Goal: Navigation & Orientation: Find specific page/section

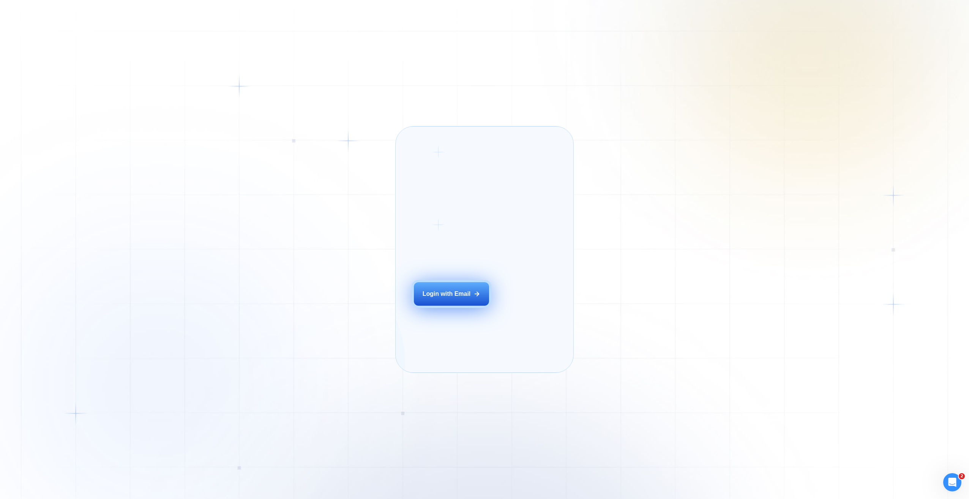
click at [445, 301] on button "Login with Email" at bounding box center [451, 294] width 75 height 24
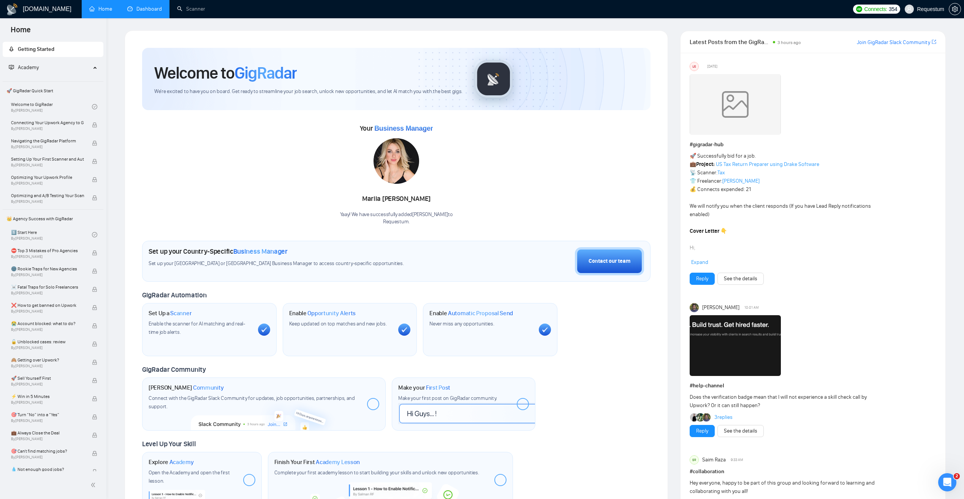
click at [149, 8] on link "Dashboard" at bounding box center [144, 9] width 35 height 6
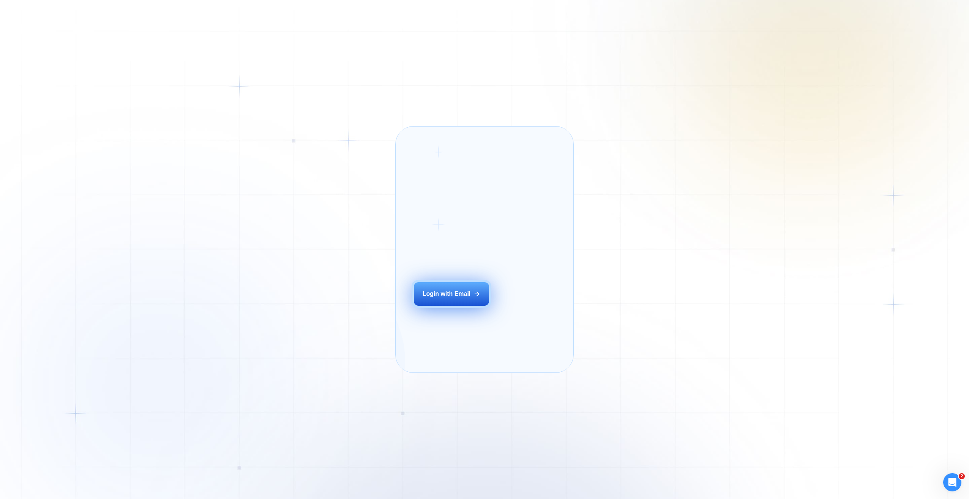
click at [444, 298] on div "Login with Email" at bounding box center [447, 294] width 48 height 8
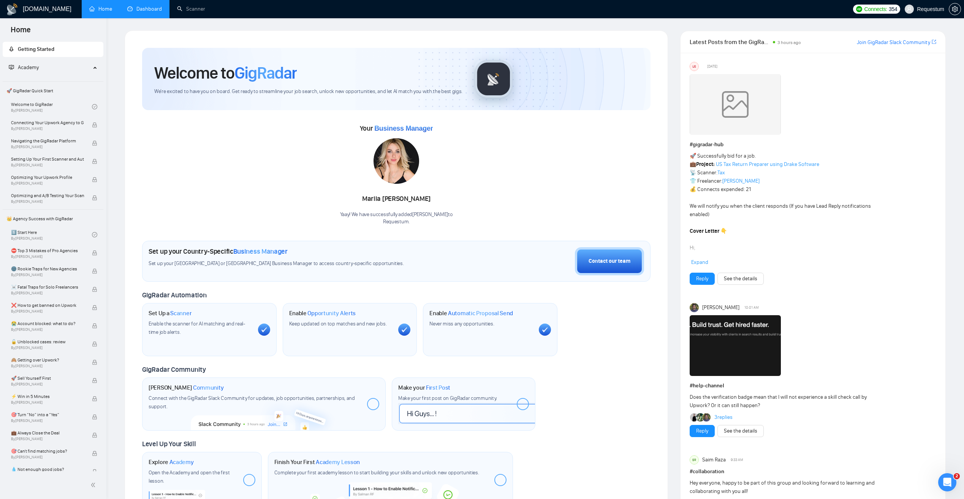
click at [149, 6] on link "Dashboard" at bounding box center [144, 9] width 35 height 6
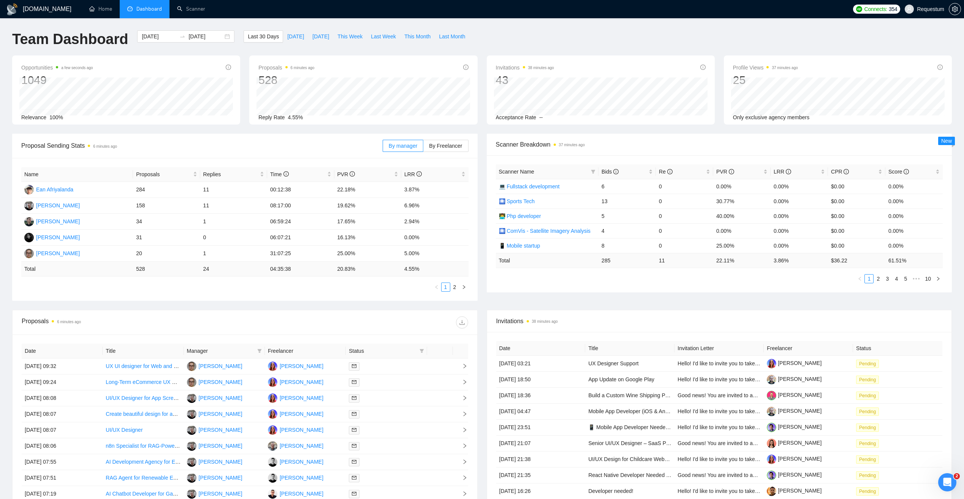
click at [234, 306] on div "Proposal Sending Stats 6 minutes ago By manager By Freelancer Name Proposals Re…" at bounding box center [482, 222] width 949 height 176
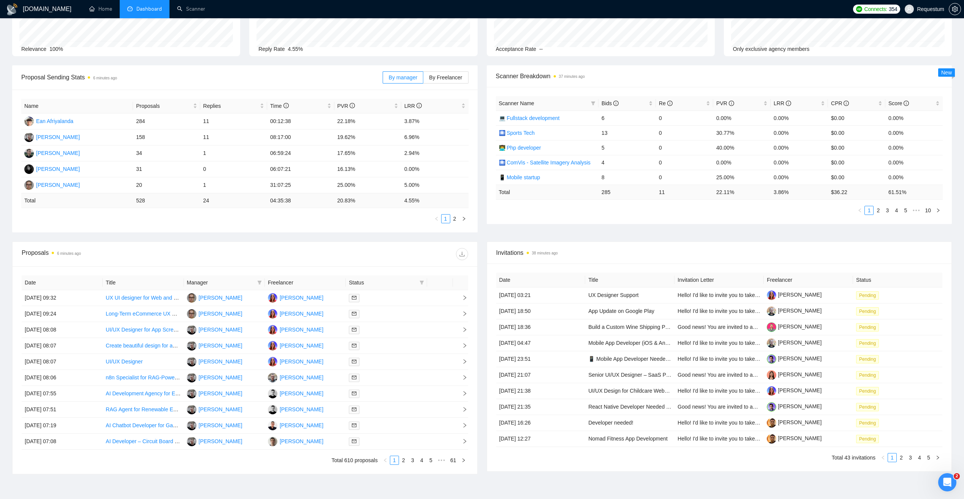
scroll to position [76, 0]
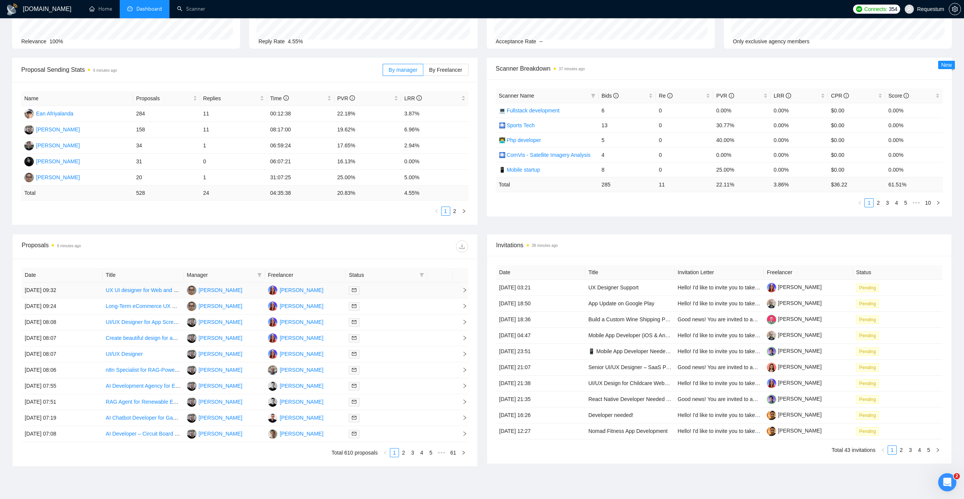
click at [324, 291] on td "[PERSON_NAME]" at bounding box center [305, 291] width 81 height 16
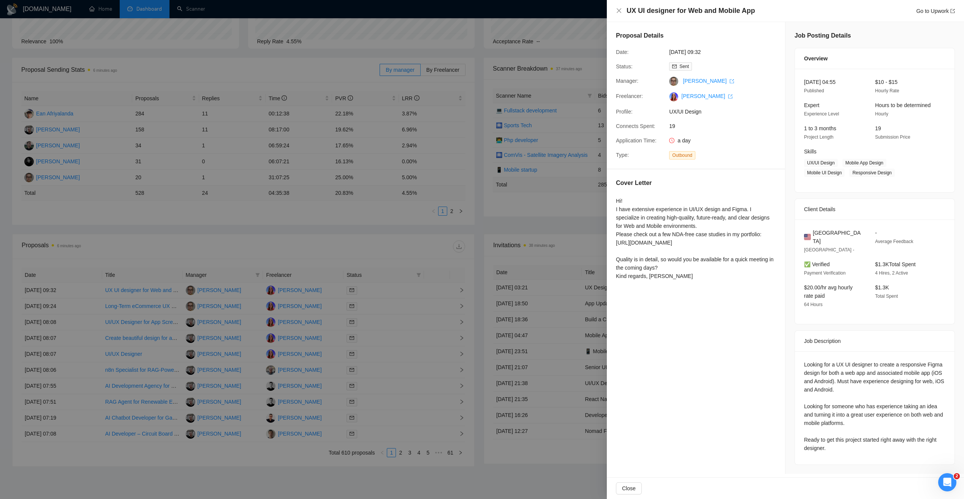
click at [312, 239] on div at bounding box center [482, 249] width 964 height 499
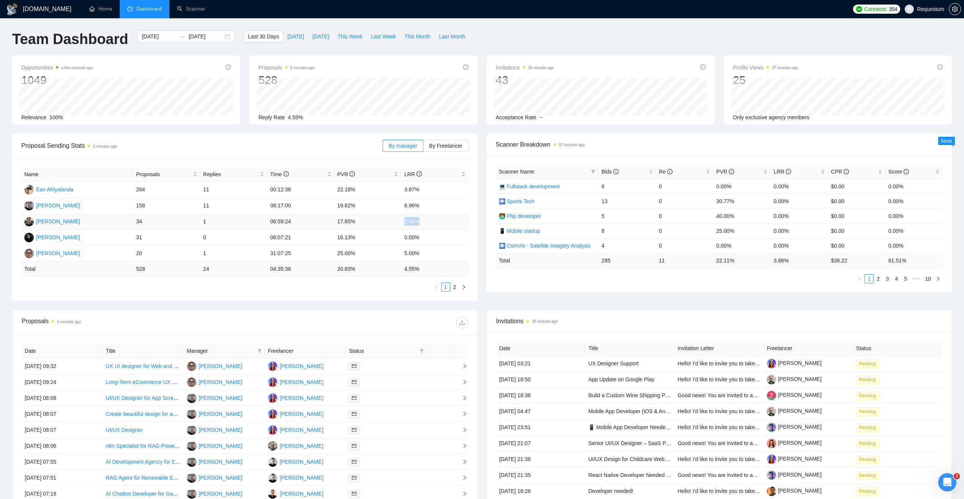
drag, startPoint x: 404, startPoint y: 219, endPoint x: 421, endPoint y: 220, distance: 16.4
click at [421, 220] on td "2.94%" at bounding box center [434, 222] width 67 height 16
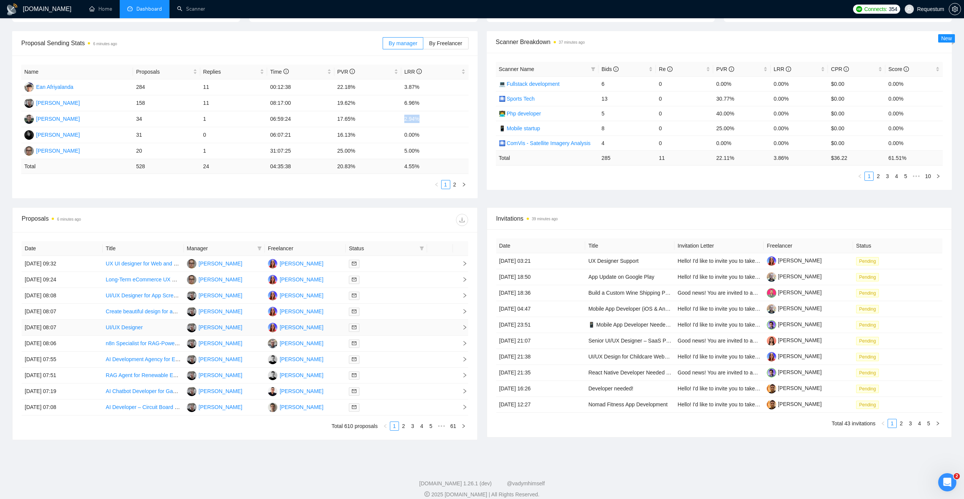
scroll to position [111, 0]
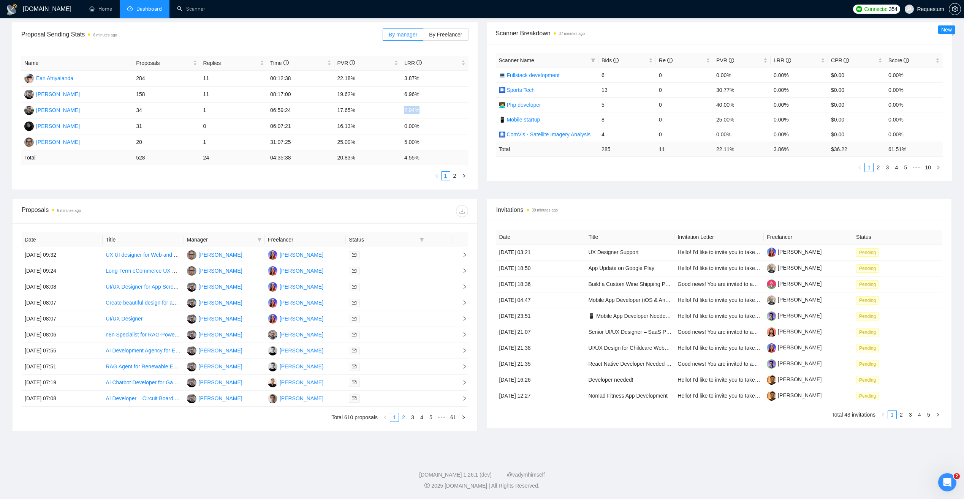
click at [403, 419] on link "2" at bounding box center [403, 417] width 8 height 8
click at [396, 418] on link "1" at bounding box center [394, 417] width 8 height 8
